Goal: Register for event/course

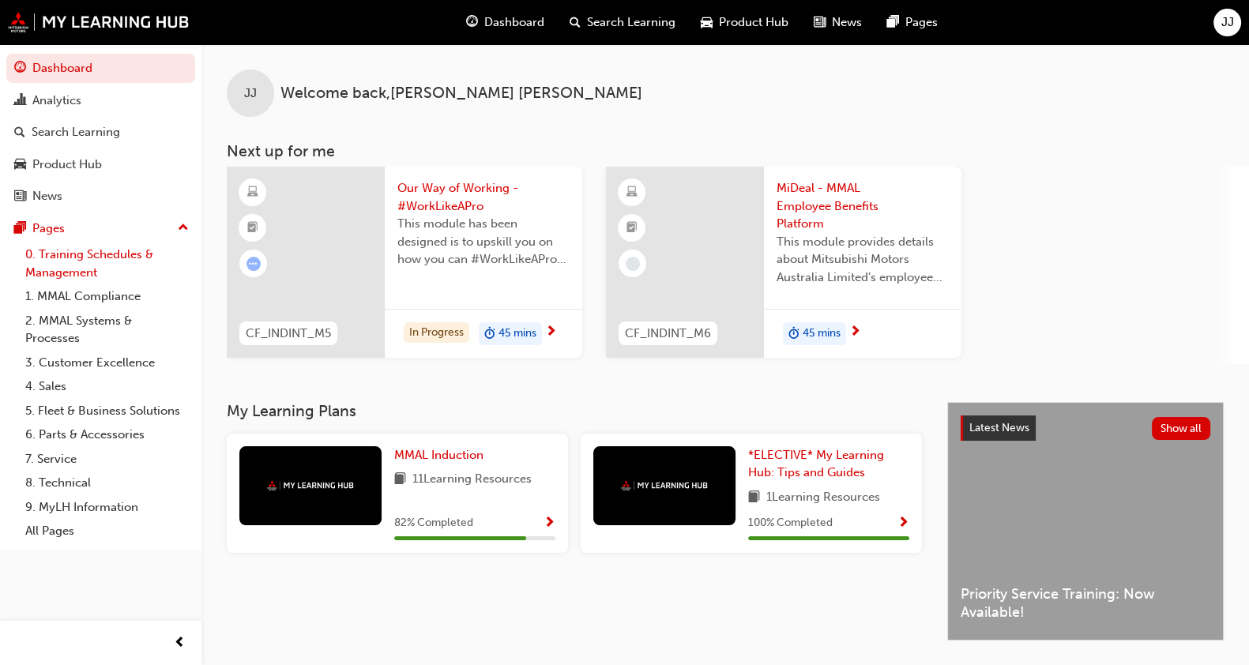
click at [51, 254] on link "0. Training Schedules & Management" at bounding box center [107, 264] width 176 height 42
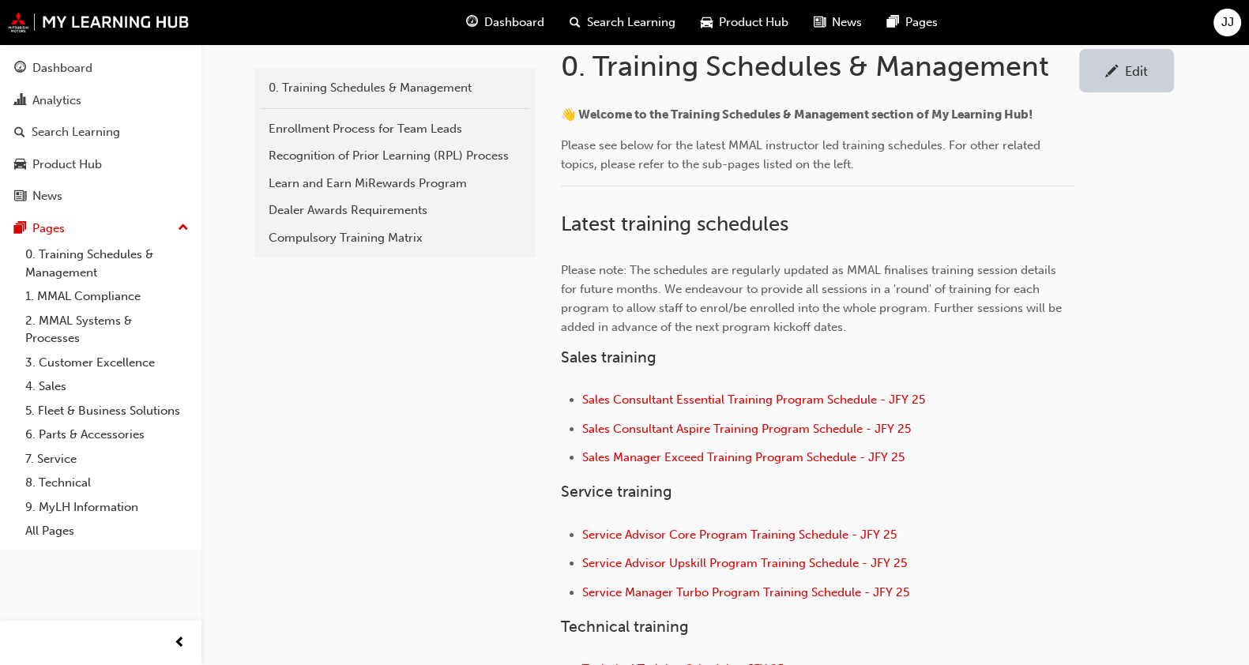
scroll to position [691, 0]
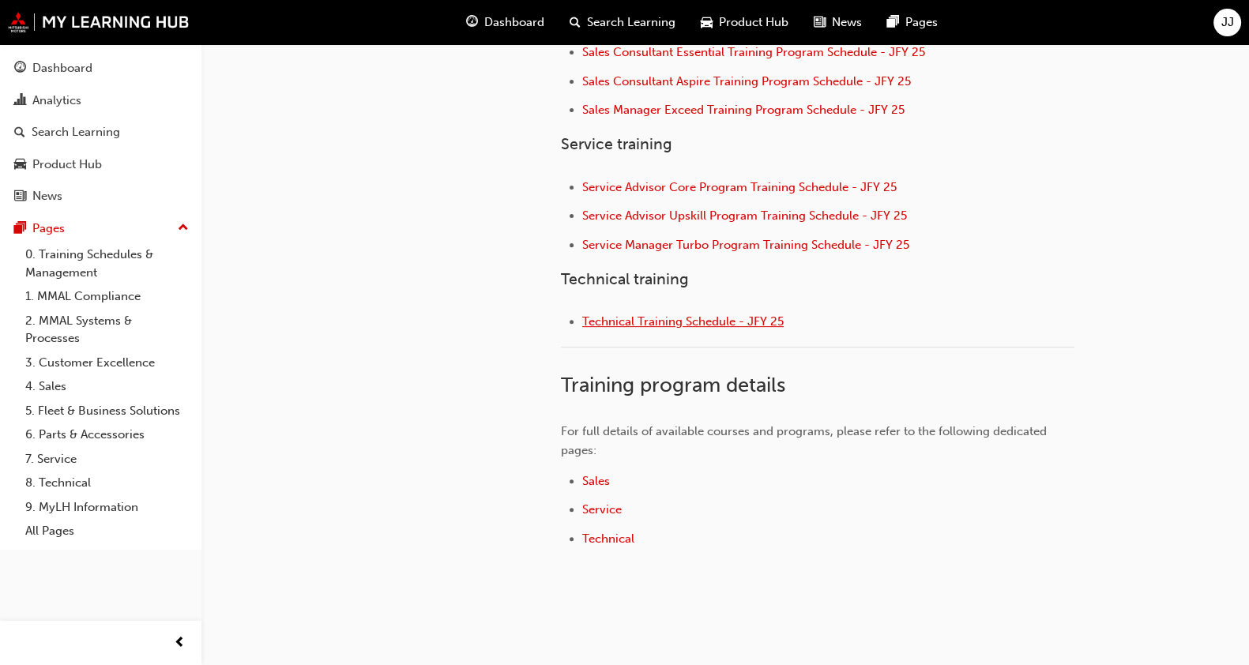
click at [669, 322] on span "Technical Training Schedule - JFY 25" at bounding box center [683, 322] width 202 height 14
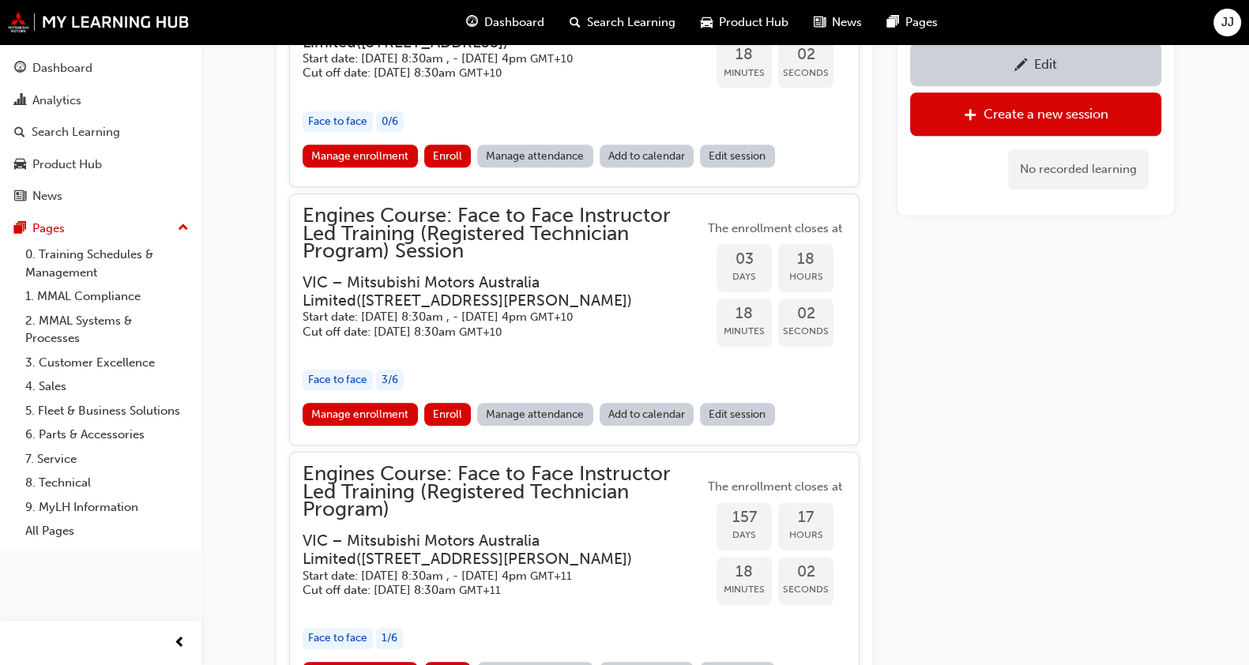
scroll to position [1692, 0]
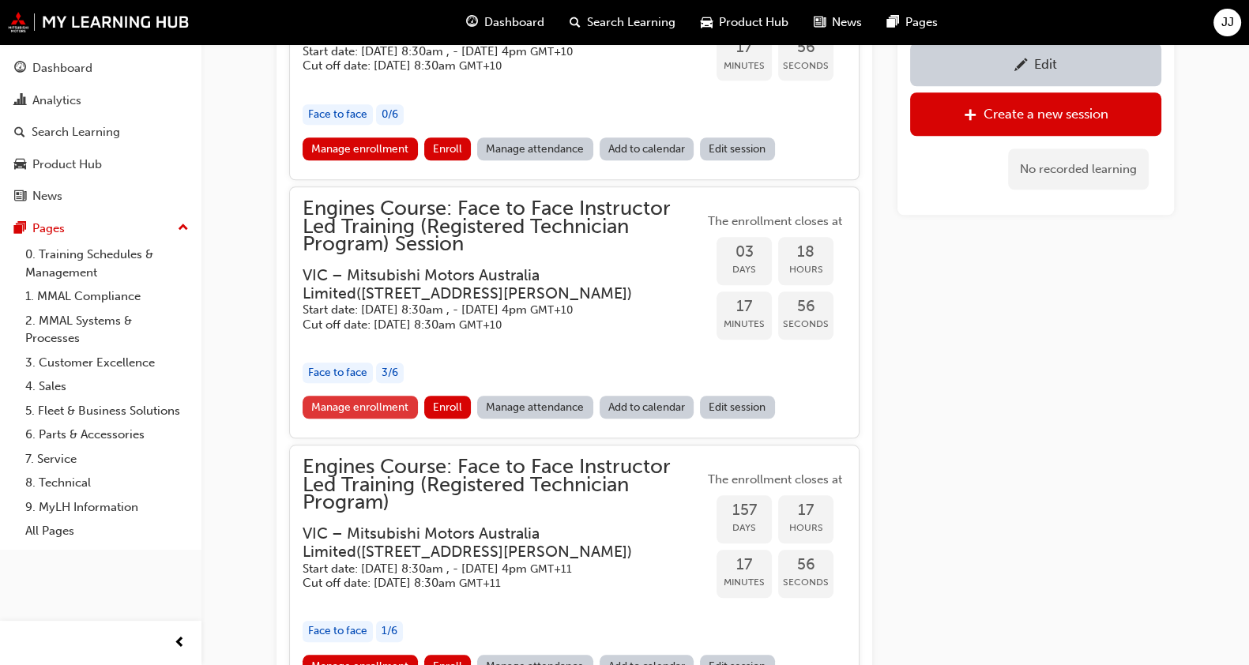
click at [367, 396] on link "Manage enrollment" at bounding box center [360, 407] width 115 height 23
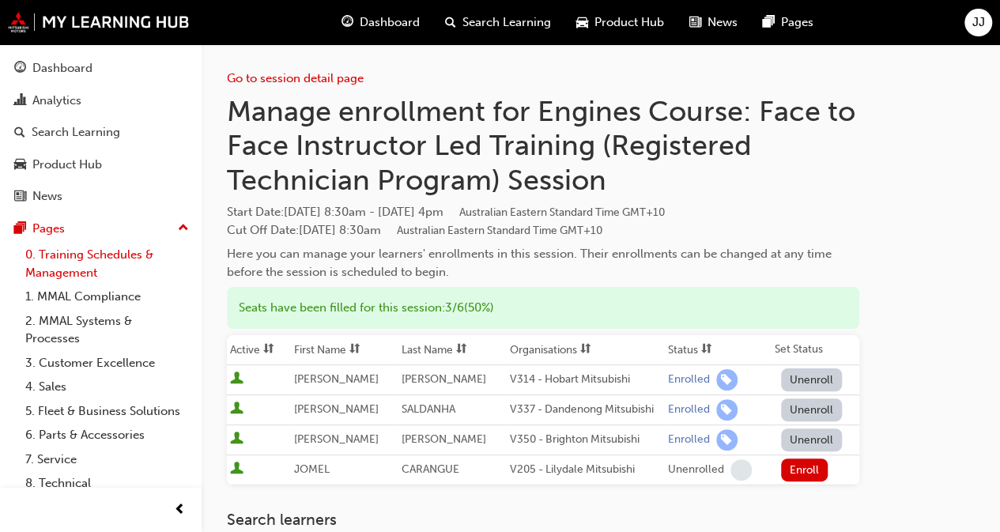
click at [110, 252] on link "0. Training Schedules & Management" at bounding box center [107, 264] width 176 height 42
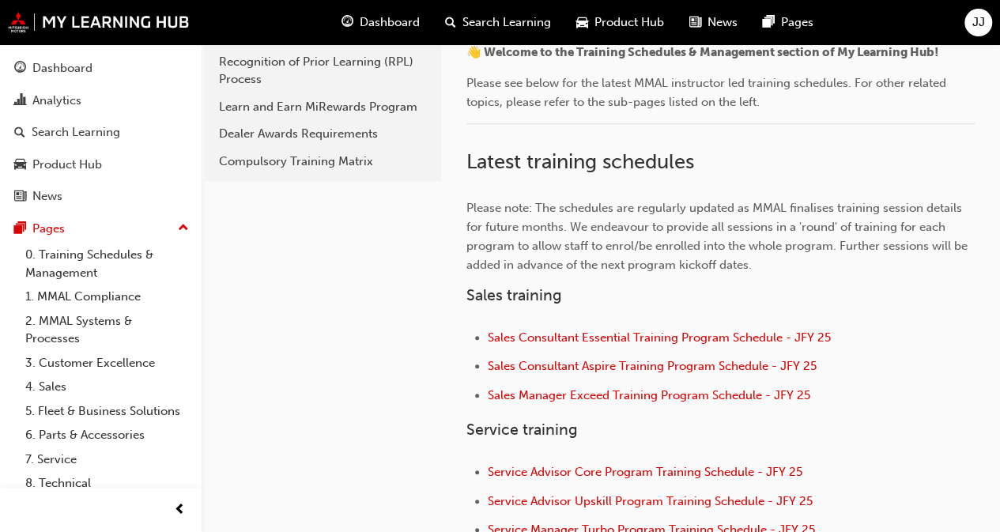
scroll to position [553, 0]
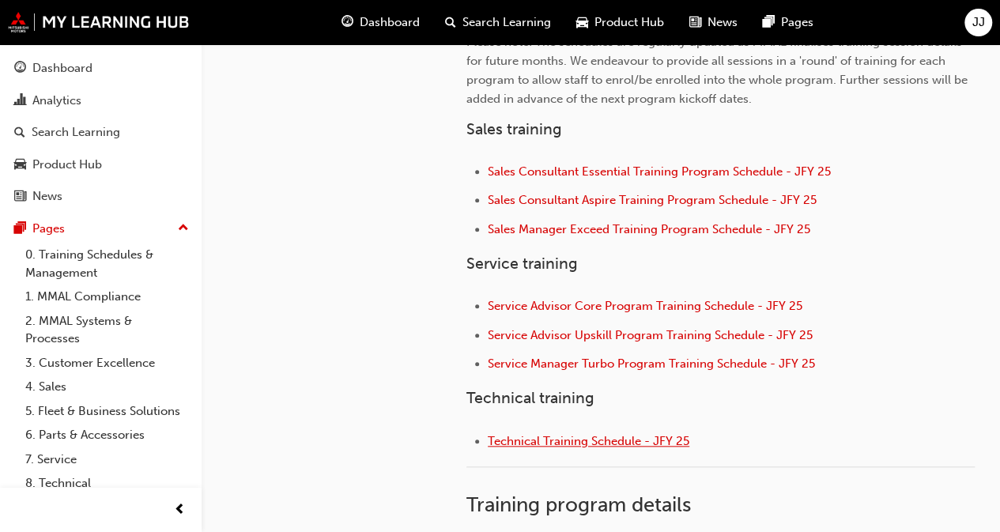
click at [612, 441] on span "Technical Training Schedule - JFY 25" at bounding box center [589, 441] width 202 height 14
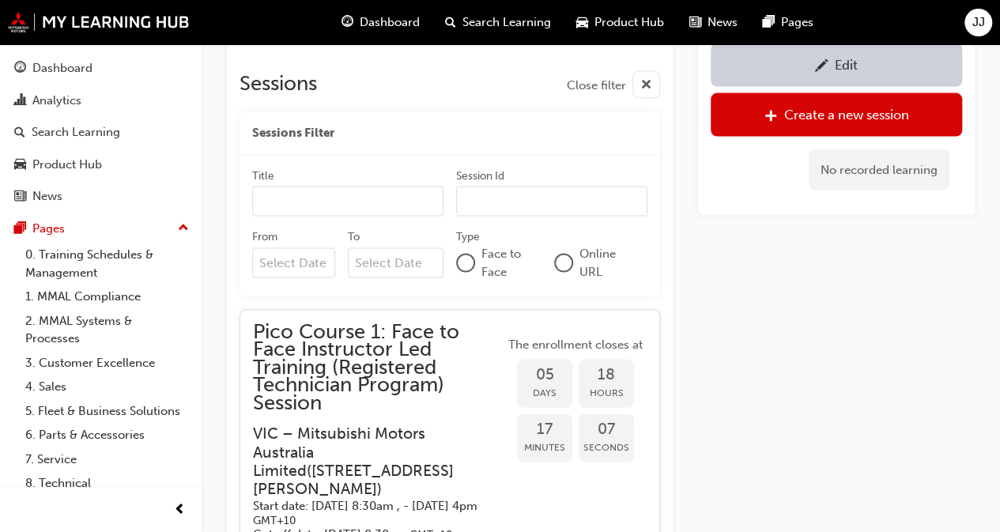
scroll to position [1658, 0]
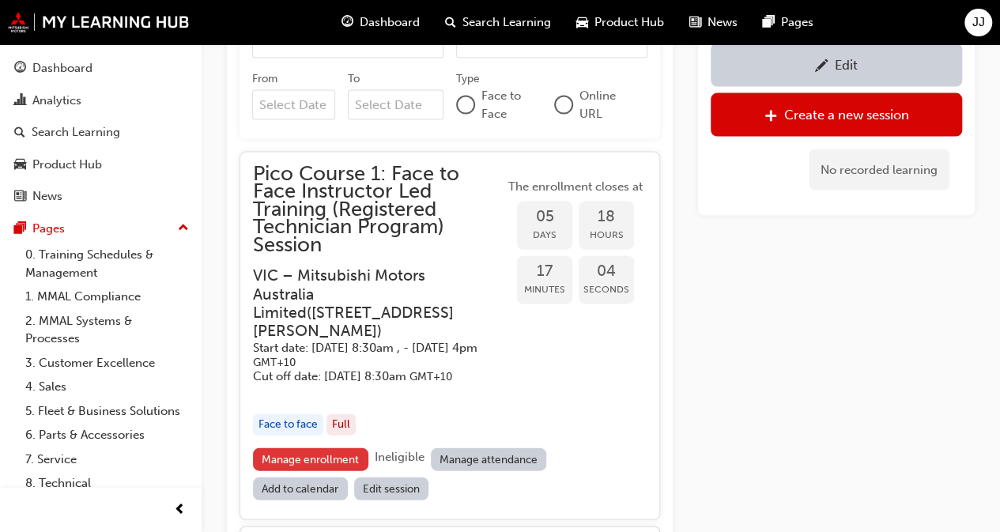
click at [298, 466] on link "Manage enrollment" at bounding box center [310, 459] width 115 height 23
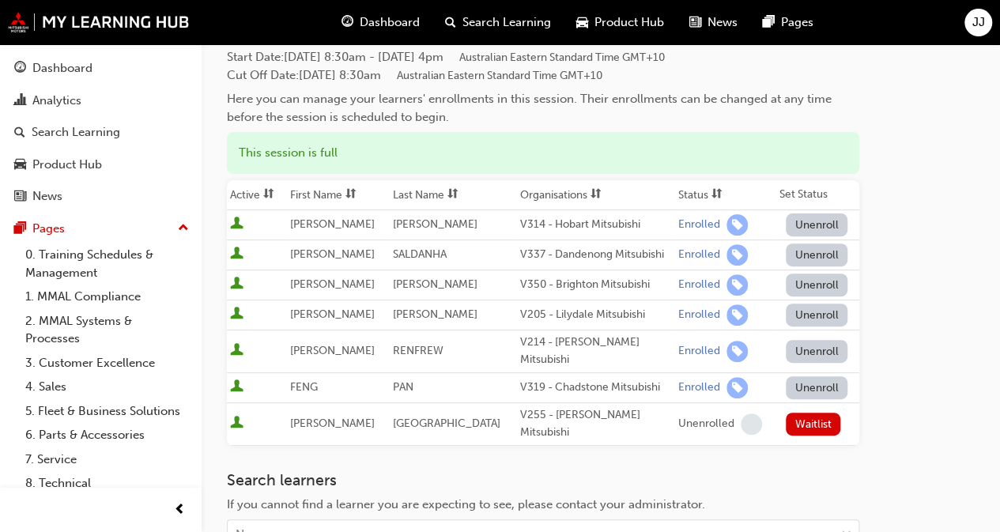
scroll to position [158, 0]
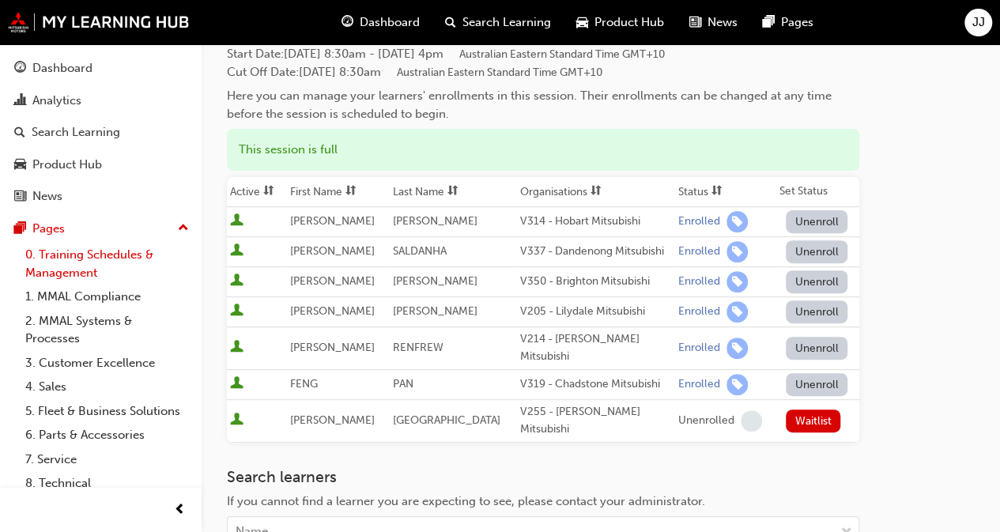
click at [81, 257] on link "0. Training Schedules & Management" at bounding box center [107, 264] width 176 height 42
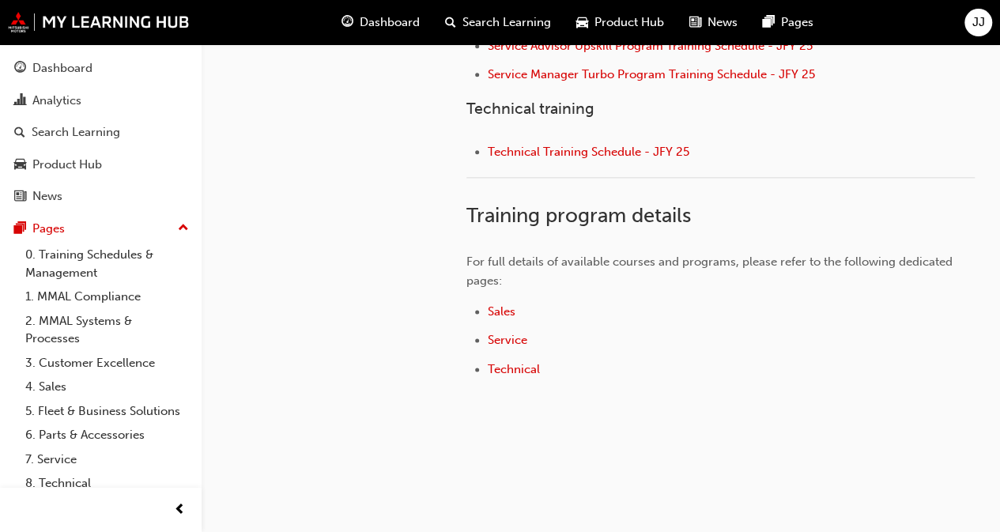
scroll to position [873, 0]
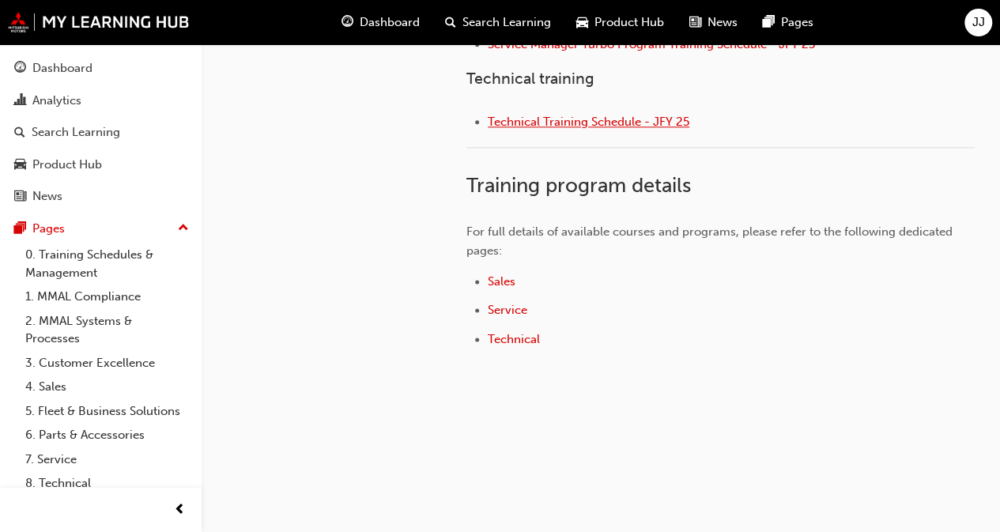
click at [574, 120] on span "Technical Training Schedule - JFY 25" at bounding box center [589, 122] width 202 height 14
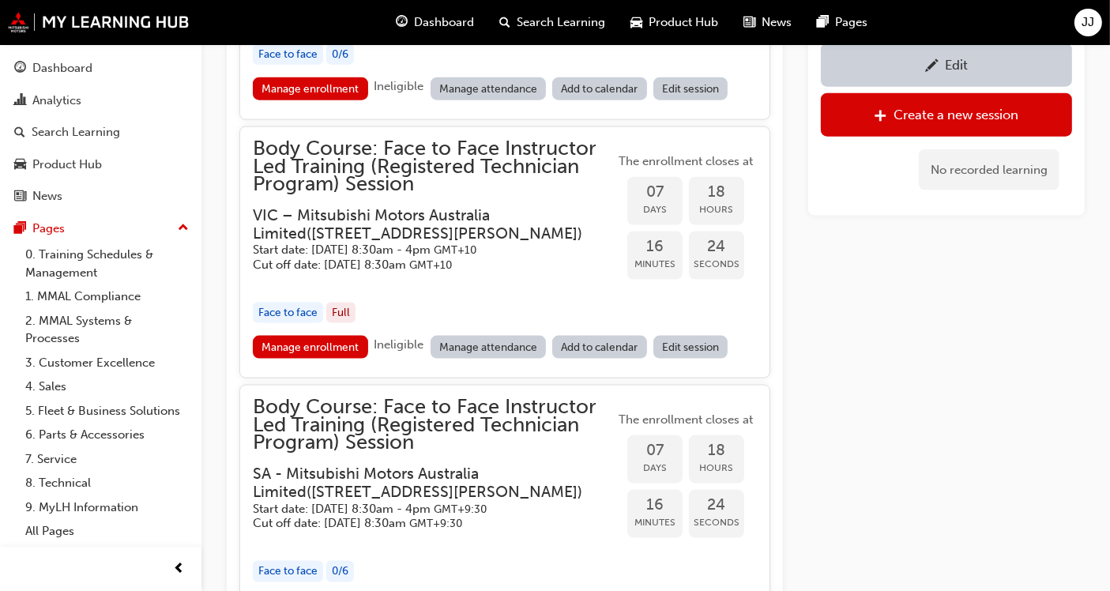
scroll to position [2097, 0]
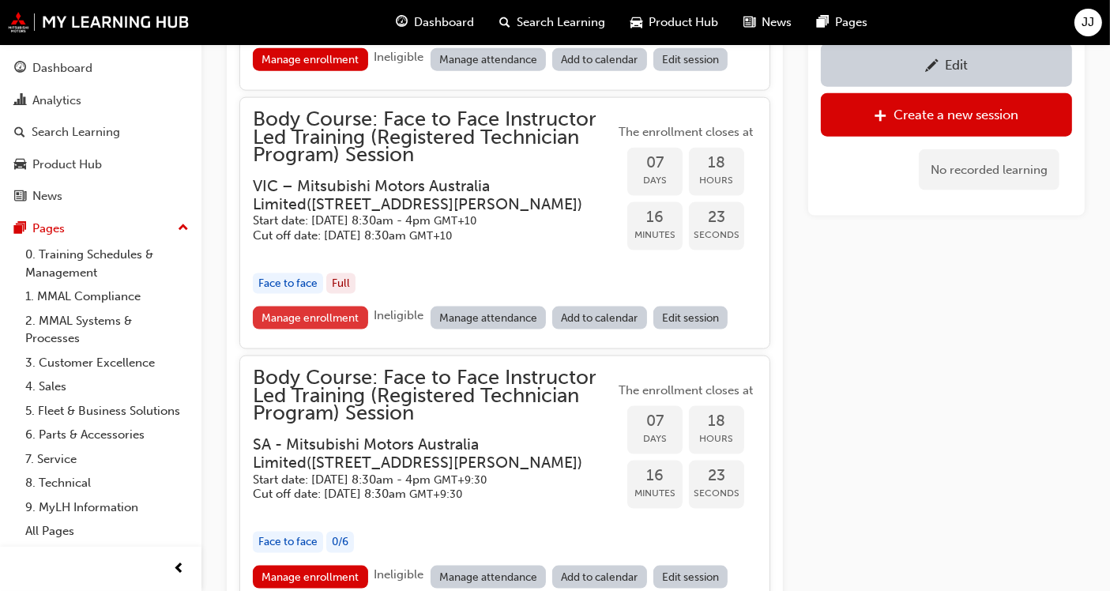
click at [338, 330] on link "Manage enrollment" at bounding box center [310, 318] width 115 height 23
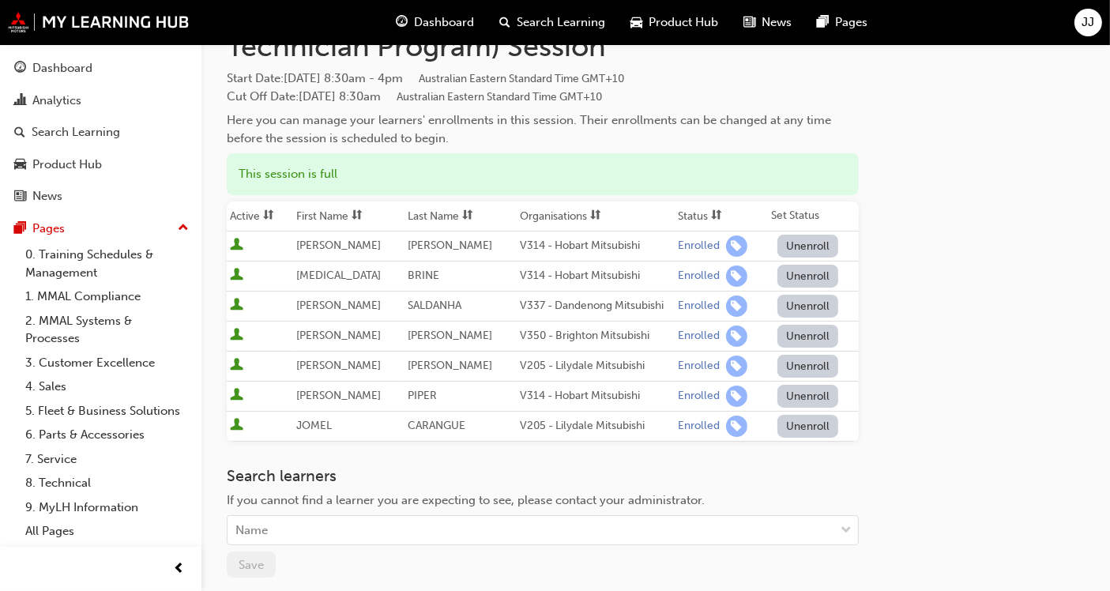
scroll to position [175, 0]
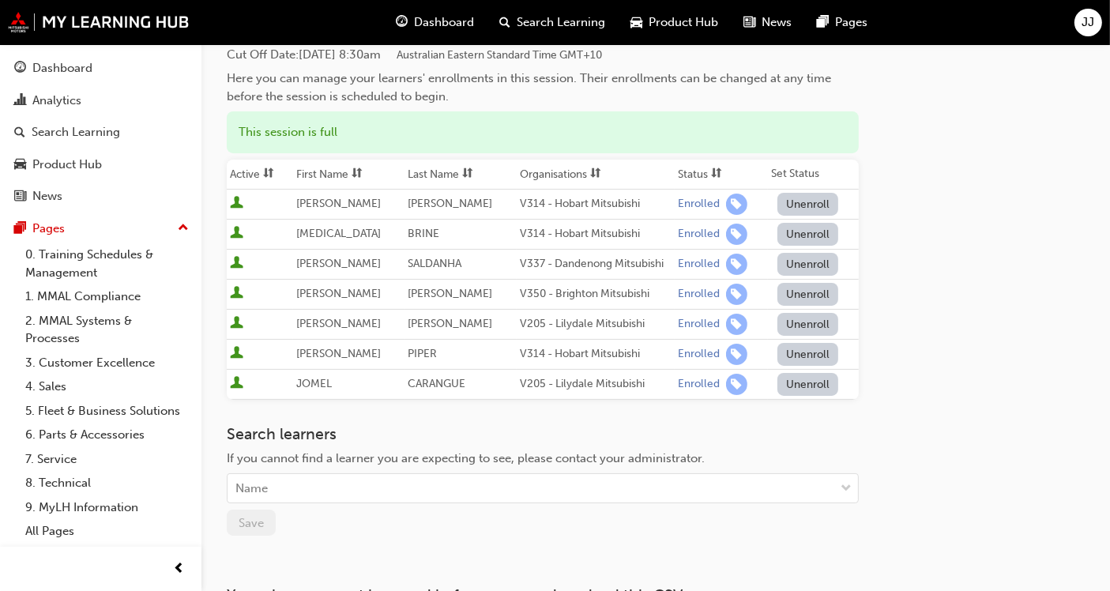
click at [964, 312] on div "Go to session detail page Manage enrollment for Body Course: Face to Face Instr…" at bounding box center [656, 264] width 858 height 790
click at [78, 258] on link "0. Training Schedules & Management" at bounding box center [107, 264] width 176 height 42
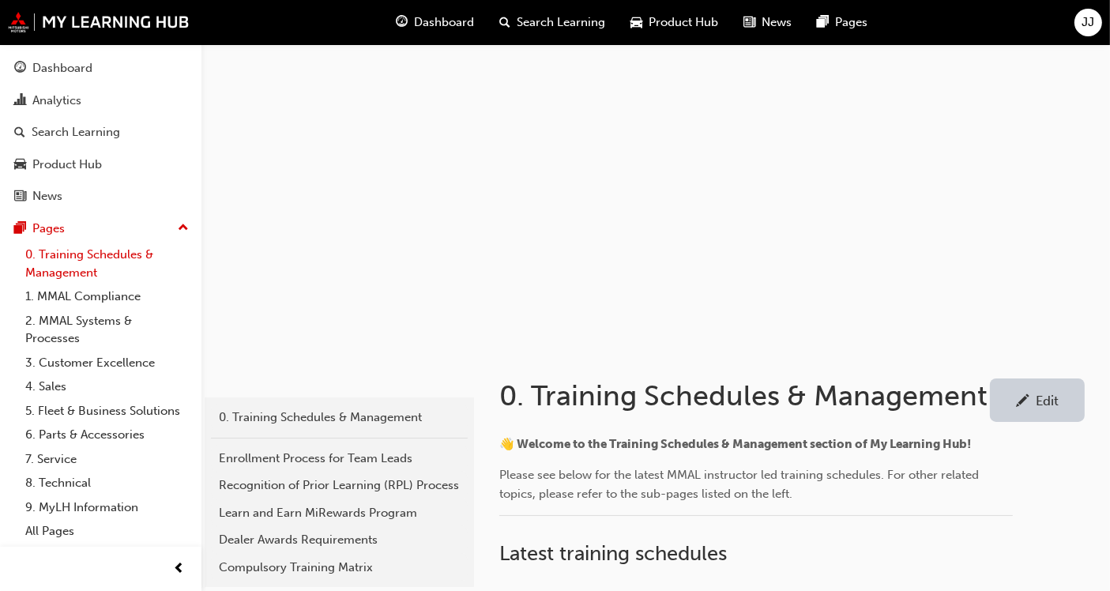
click at [26, 260] on div "Dashboard Analytics Search Learning Product Hub News Pages Pages 0. Training Sc…" at bounding box center [101, 297] width 202 height 506
